Goal: Transaction & Acquisition: Purchase product/service

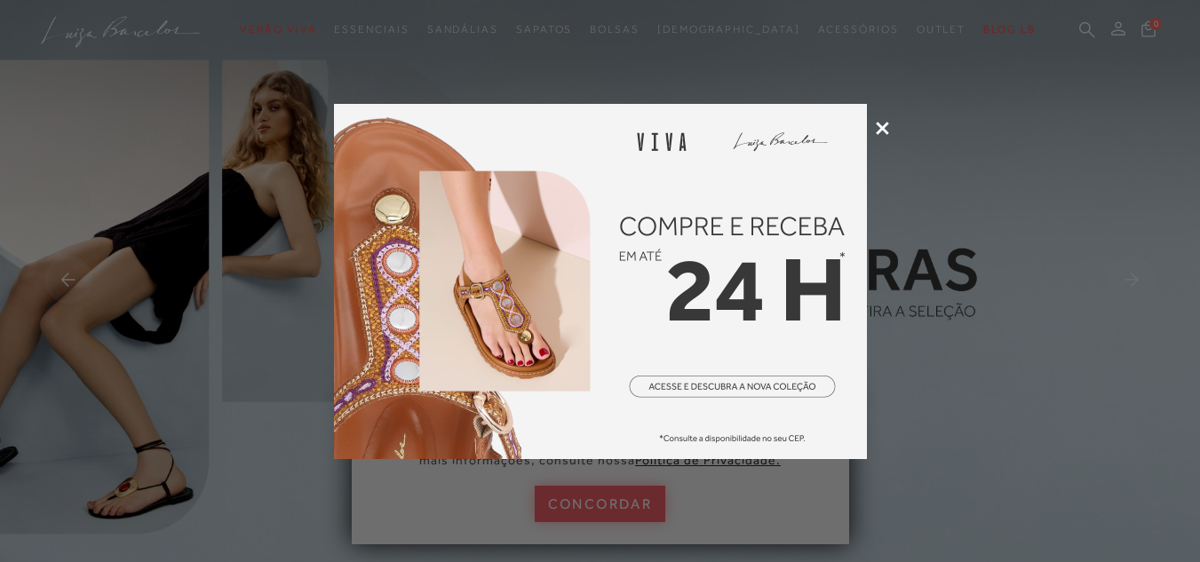
click at [763, 209] on img at bounding box center [600, 281] width 533 height 355
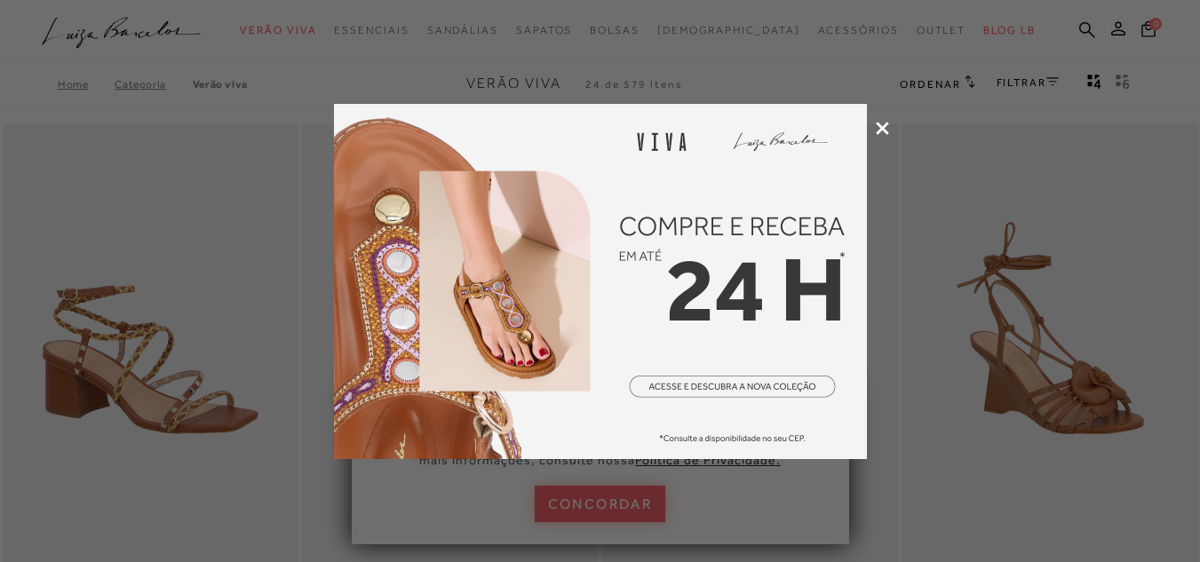
click at [881, 124] on icon at bounding box center [882, 128] width 13 height 13
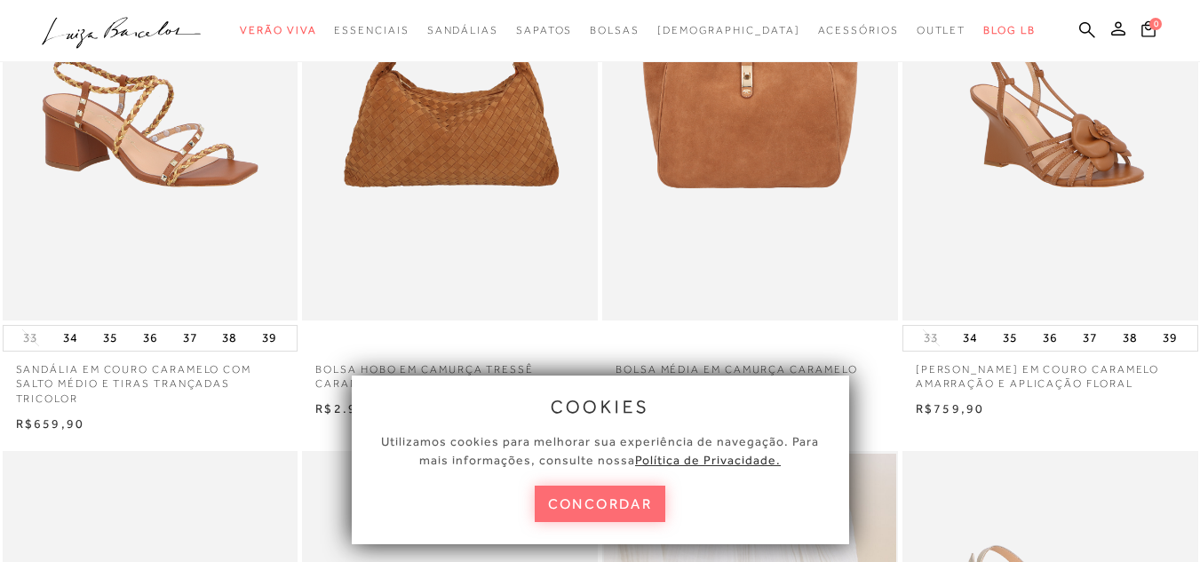
scroll to position [266, 0]
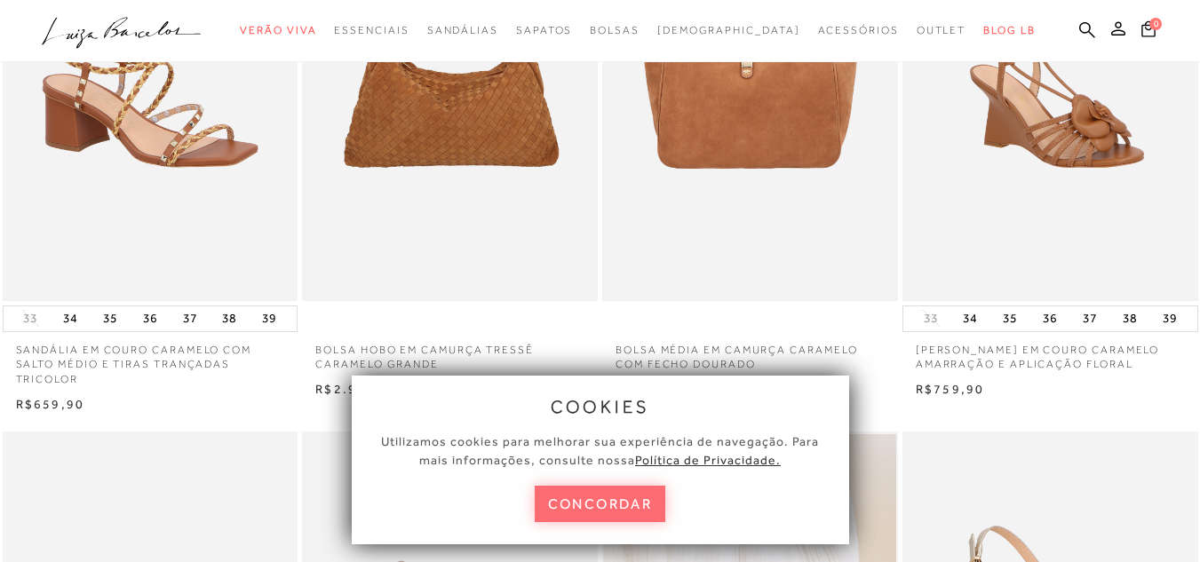
click at [604, 507] on button "concordar" at bounding box center [600, 504] width 131 height 36
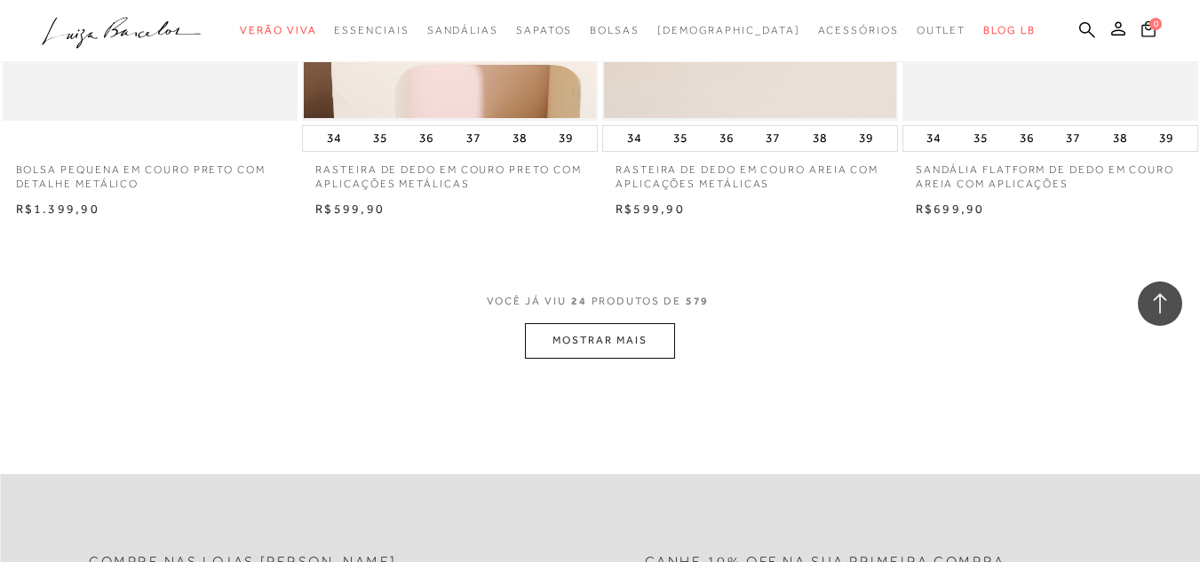
scroll to position [3376, 0]
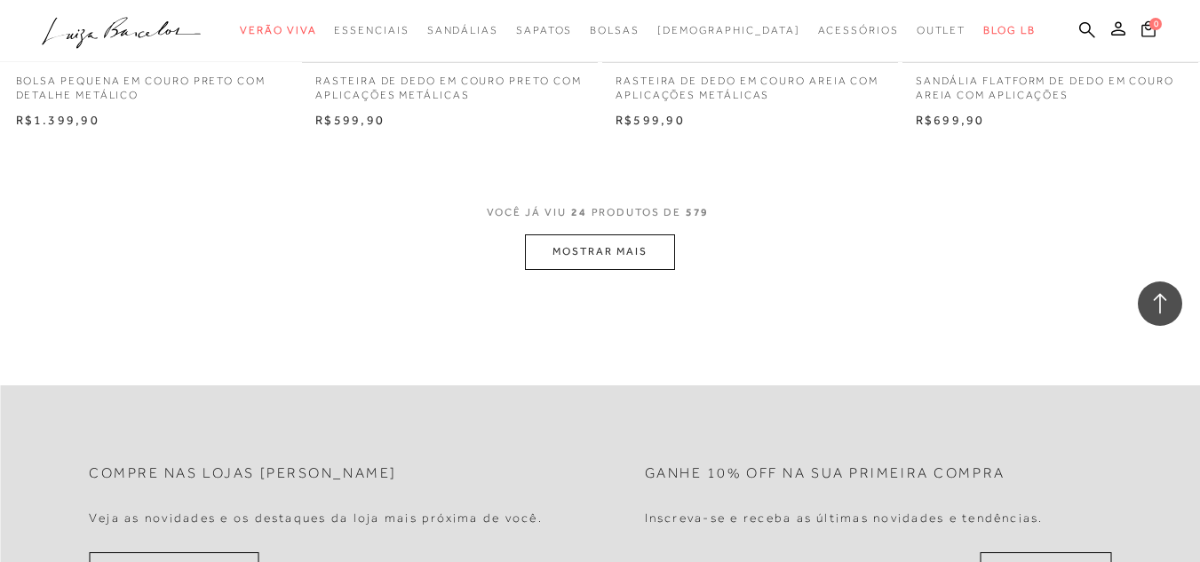
click at [574, 248] on button "MOSTRAR MAIS" at bounding box center [599, 252] width 149 height 35
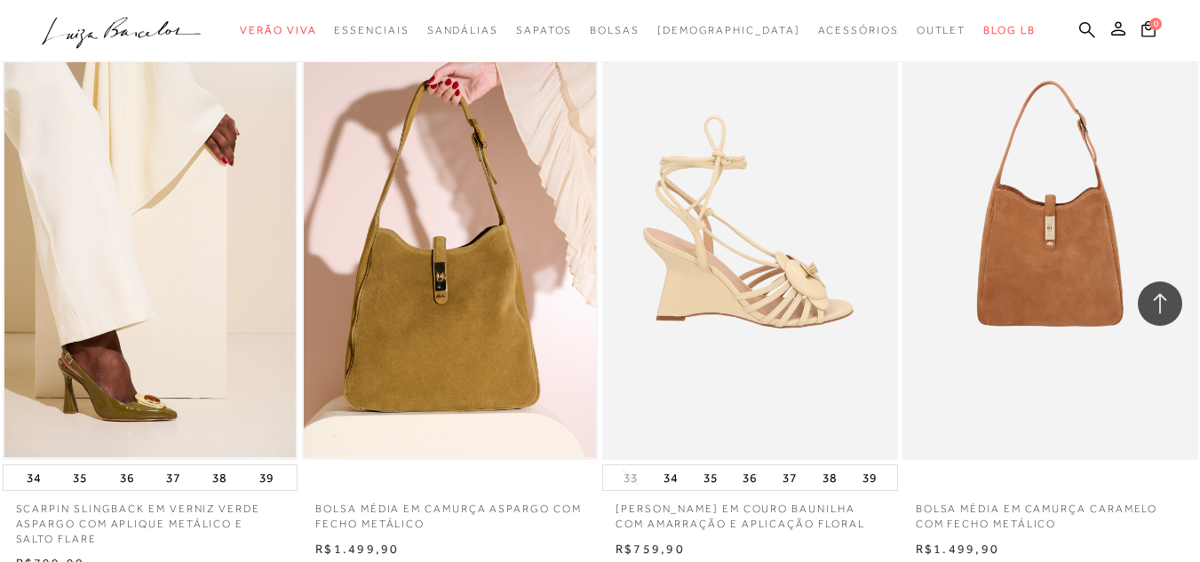
scroll to position [6662, 0]
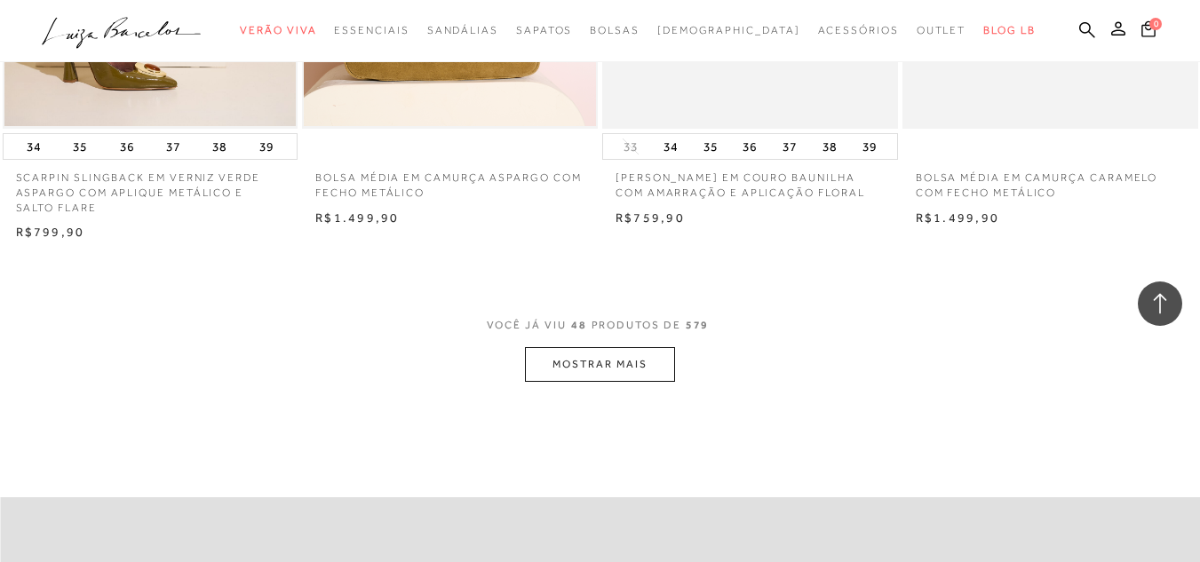
click at [602, 359] on button "MOSTRAR MAIS" at bounding box center [599, 364] width 149 height 35
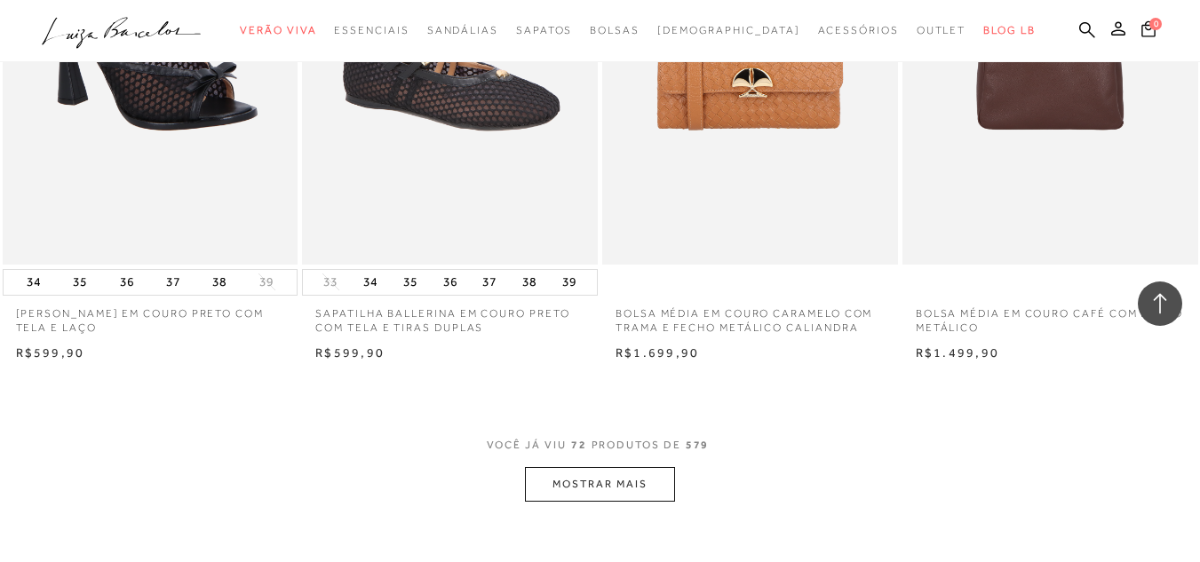
scroll to position [9949, 0]
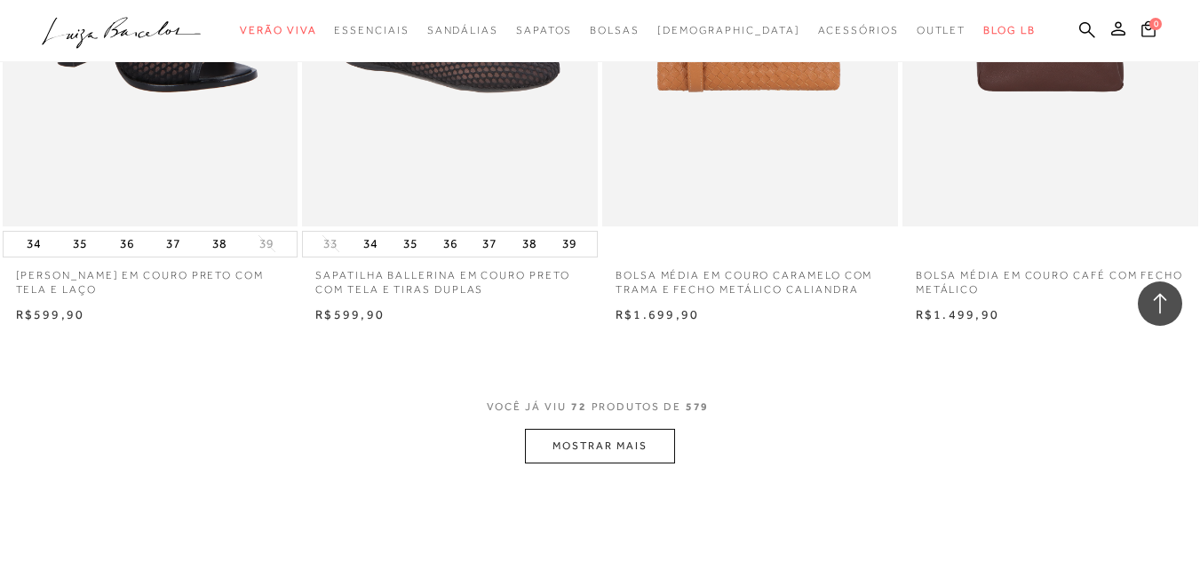
click at [614, 439] on button "MOSTRAR MAIS" at bounding box center [599, 446] width 149 height 35
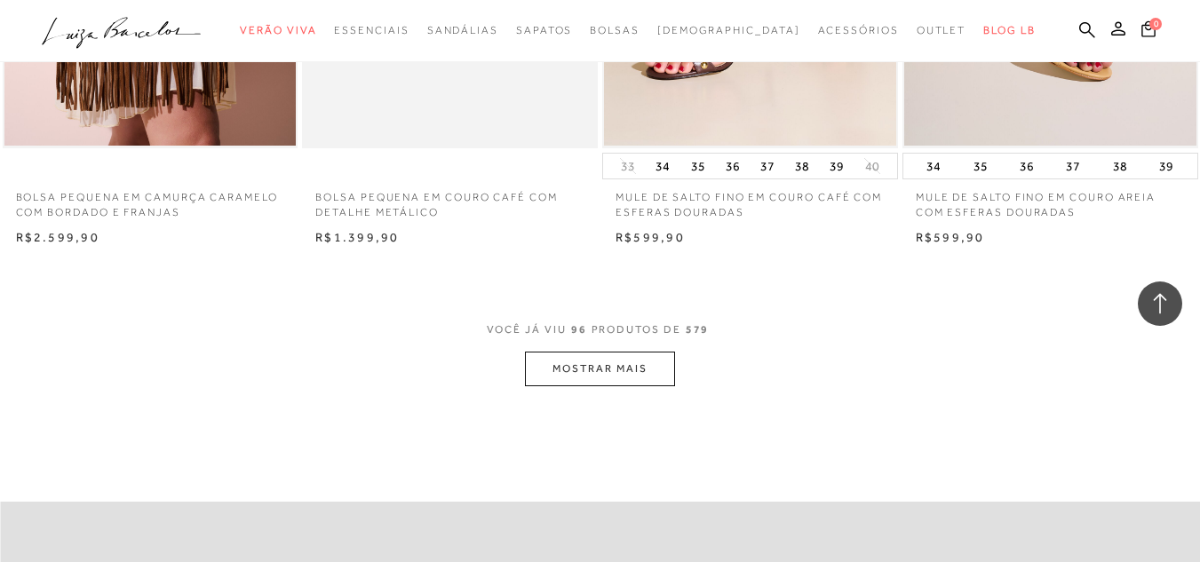
scroll to position [13453, 0]
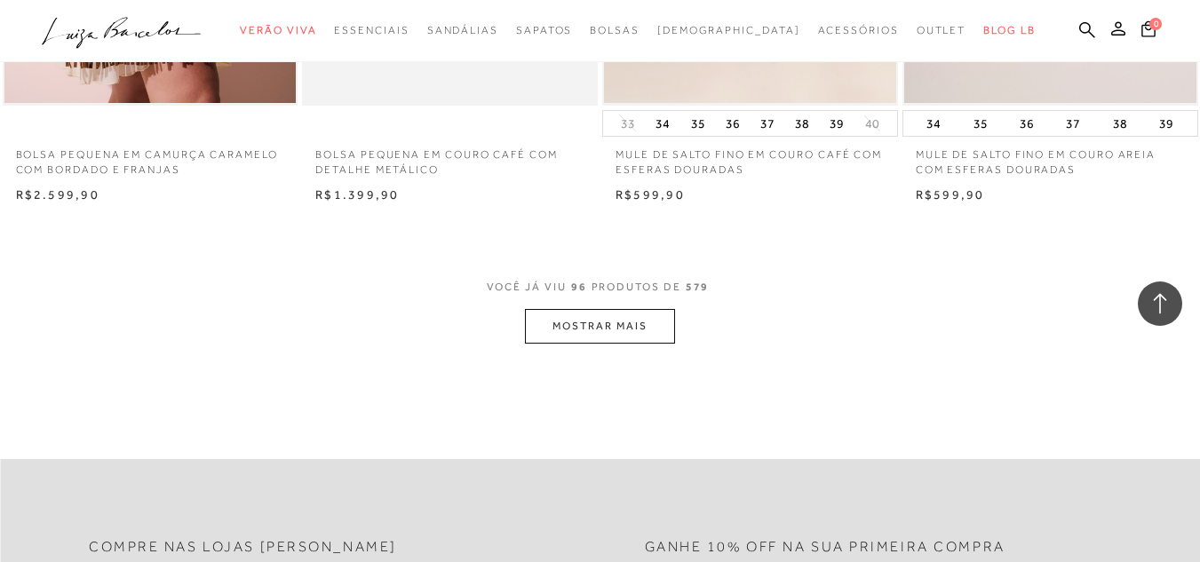
click at [571, 311] on button "MOSTRAR MAIS" at bounding box center [599, 326] width 149 height 35
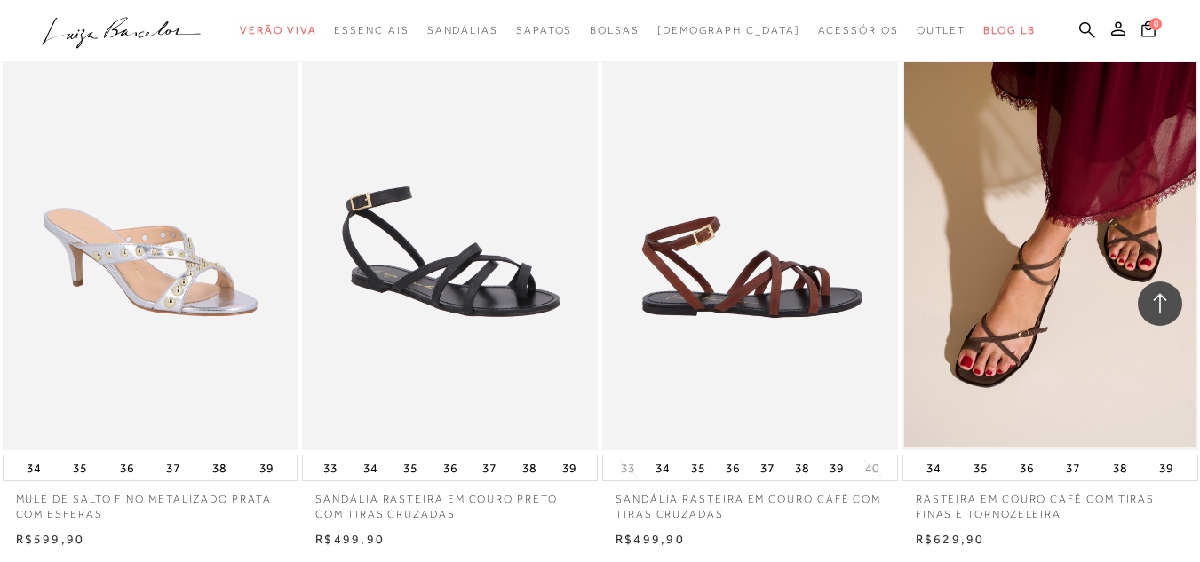
scroll to position [13631, 0]
